Goal: Find specific page/section: Find specific page/section

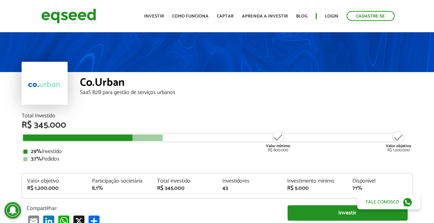
click at [77, 82] on div "Co.Urban SaaS B2B para gestão de serviços urbanos" at bounding box center [217, 92] width 391 height 41
click at [83, 81] on div "Co.Urban" at bounding box center [246, 83] width 333 height 13
click at [94, 81] on div "Co.Urban" at bounding box center [246, 83] width 333 height 13
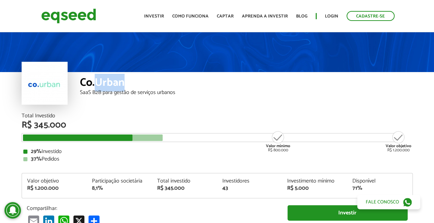
click at [94, 81] on div "Co.Urban" at bounding box center [246, 83] width 333 height 13
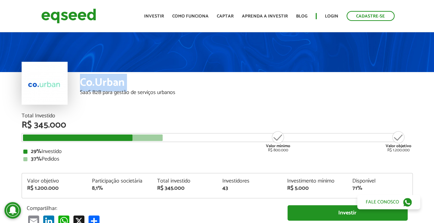
click at [94, 81] on div "Co.Urban" at bounding box center [246, 83] width 333 height 13
click at [126, 81] on div "Co.Urban" at bounding box center [246, 83] width 333 height 13
click at [119, 82] on div "Co.Urban" at bounding box center [246, 83] width 333 height 13
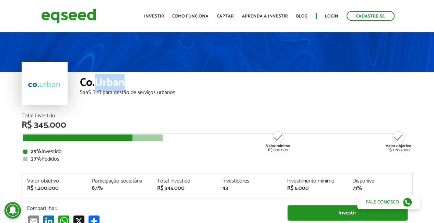
click at [119, 82] on div "Co.Urban" at bounding box center [246, 83] width 333 height 13
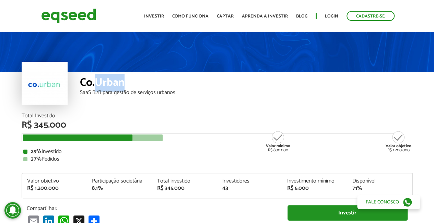
click at [119, 82] on div "Co.Urban" at bounding box center [246, 83] width 333 height 13
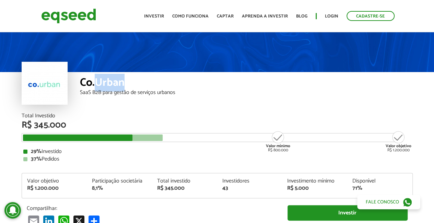
click at [119, 82] on div "Co.Urban" at bounding box center [246, 83] width 333 height 13
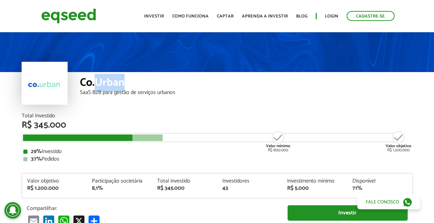
click at [119, 82] on div "Co.Urban" at bounding box center [246, 83] width 333 height 13
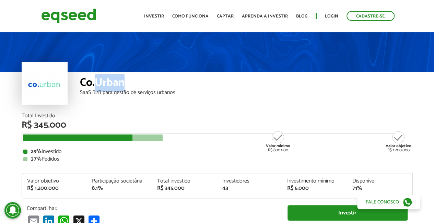
click at [119, 82] on div "Co.Urban" at bounding box center [246, 83] width 333 height 13
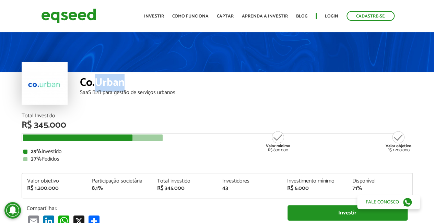
click at [119, 82] on div "Co.Urban" at bounding box center [246, 83] width 333 height 13
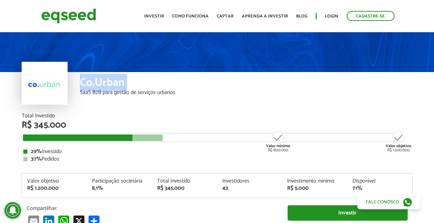
click at [119, 82] on div "Co.Urban" at bounding box center [246, 83] width 333 height 13
click at [114, 83] on div "Co.Urban" at bounding box center [246, 83] width 333 height 13
